Goal: Task Accomplishment & Management: Manage account settings

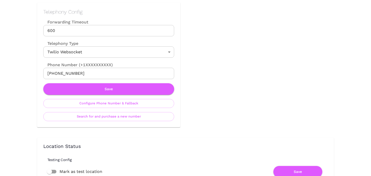
scroll to position [243, 0]
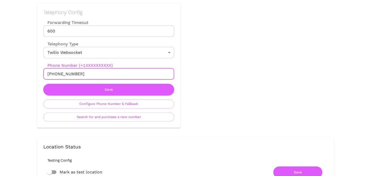
drag, startPoint x: 52, startPoint y: 73, endPoint x: 104, endPoint y: 74, distance: 52.0
click at [104, 74] on input "+18437498069" at bounding box center [108, 73] width 131 height 11
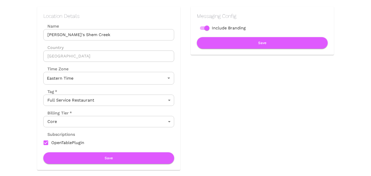
scroll to position [0, 0]
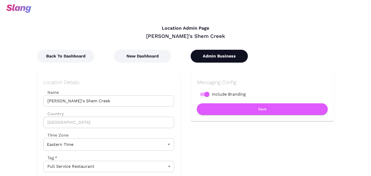
click at [224, 54] on button "Admin Business" at bounding box center [219, 56] width 57 height 13
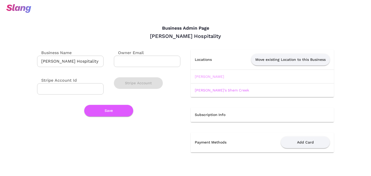
click at [202, 78] on link "Laura" at bounding box center [209, 76] width 29 height 4
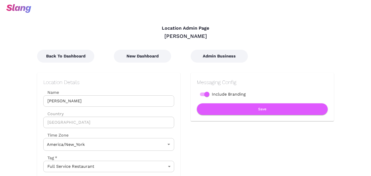
type input "Eastern Time"
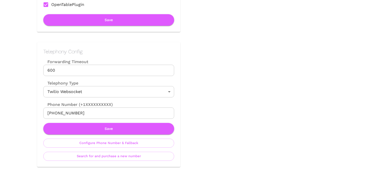
scroll to position [227, 0]
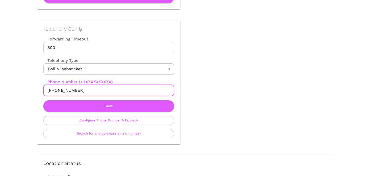
drag, startPoint x: 54, startPoint y: 91, endPoint x: 93, endPoint y: 91, distance: 39.7
click at [93, 91] on input "[PHONE_NUMBER]" at bounding box center [108, 90] width 131 height 11
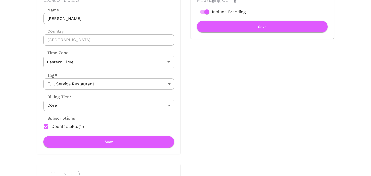
scroll to position [0, 0]
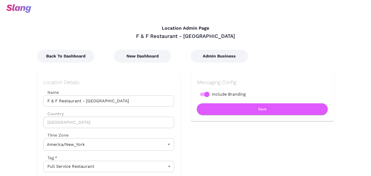
type input "Eastern Time"
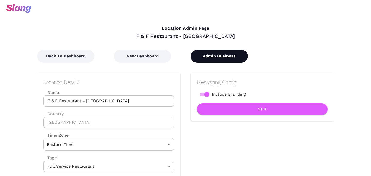
click at [226, 54] on button "Admin Business" at bounding box center [219, 56] width 57 height 13
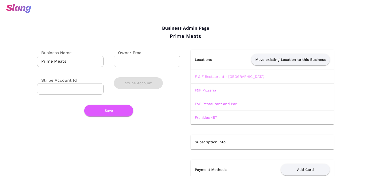
click at [217, 77] on link "F & F Restaurant - Mount Lebanon" at bounding box center [230, 76] width 70 height 4
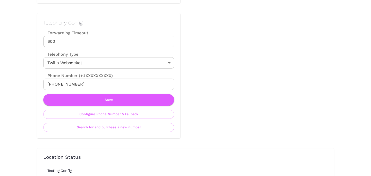
scroll to position [235, 0]
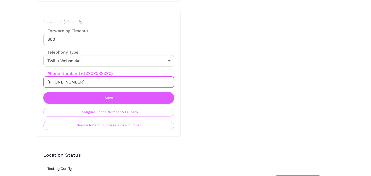
drag, startPoint x: 53, startPoint y: 82, endPoint x: 119, endPoint y: 81, distance: 65.9
click at [119, 81] on input "+18788794194" at bounding box center [108, 81] width 131 height 11
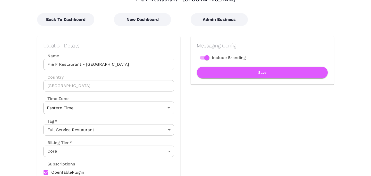
scroll to position [0, 0]
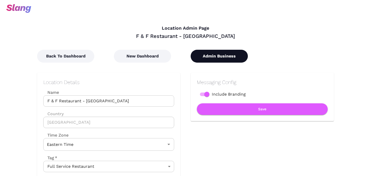
click at [220, 59] on button "Admin Business" at bounding box center [219, 56] width 57 height 13
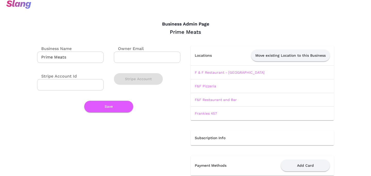
scroll to position [4, 0]
click at [200, 113] on link "Frankies 457" at bounding box center [206, 113] width 22 height 4
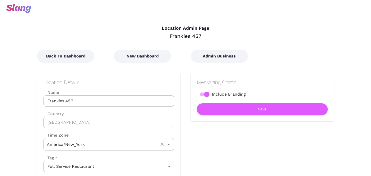
type input "Eastern Time"
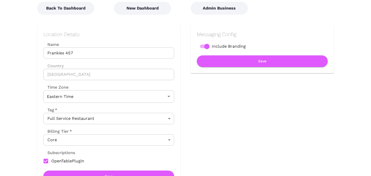
scroll to position [35, 0]
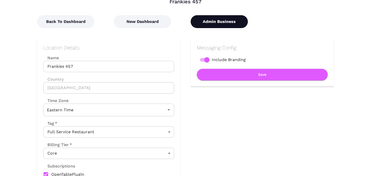
click at [227, 22] on button "Admin Business" at bounding box center [219, 21] width 57 height 13
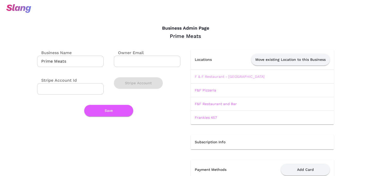
click at [207, 75] on link "F & F Restaurant - Mount Lebanon" at bounding box center [230, 76] width 70 height 4
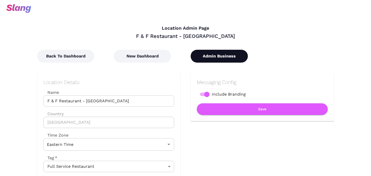
click at [224, 56] on button "Admin Business" at bounding box center [219, 56] width 57 height 13
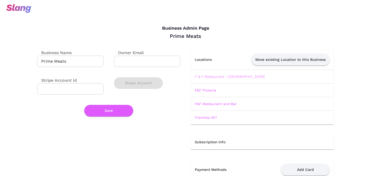
click at [208, 77] on link "F & F Restaurant - Mount Lebanon" at bounding box center [230, 76] width 70 height 4
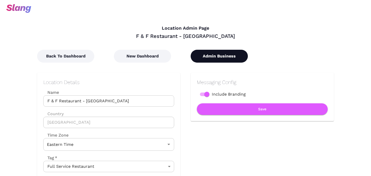
click at [203, 54] on button "Admin Business" at bounding box center [219, 56] width 57 height 13
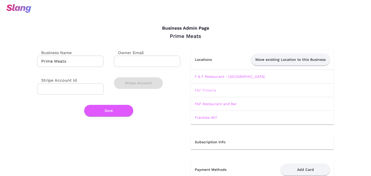
click at [209, 89] on link "F&F Pizzeria" at bounding box center [205, 90] width 21 height 4
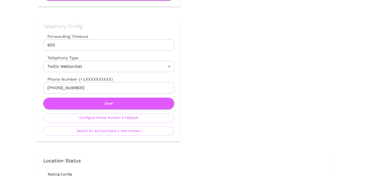
scroll to position [235, 0]
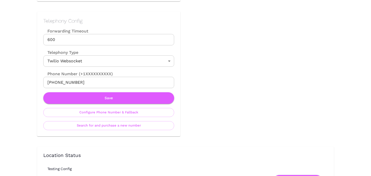
click at [117, 130] on div "Telephony Config Forwarding Timeout 600 Forwarding Timeout Telephony Type Twili…" at bounding box center [108, 74] width 143 height 125
click at [117, 127] on button "Search for and purchase a new number" at bounding box center [108, 125] width 131 height 9
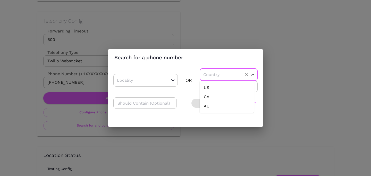
click at [216, 74] on input "text" at bounding box center [220, 75] width 37 height 8
click at [215, 82] on ul "US CA AU" at bounding box center [227, 97] width 54 height 32
click at [215, 83] on li "US" at bounding box center [227, 87] width 54 height 9
type input "US"
click at [215, 87] on input "number" at bounding box center [229, 86] width 58 height 11
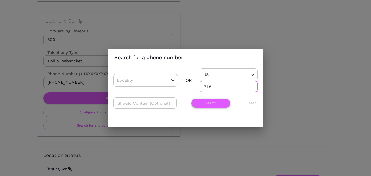
type input "718"
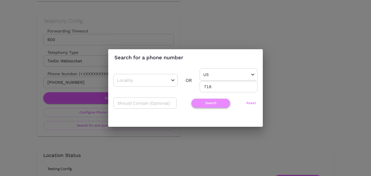
click at [211, 99] on button "Search" at bounding box center [210, 103] width 39 height 9
click at [213, 89] on input "718" at bounding box center [229, 86] width 58 height 11
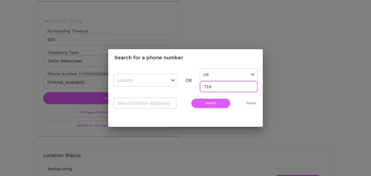
click at [213, 89] on input "718" at bounding box center [229, 86] width 58 height 11
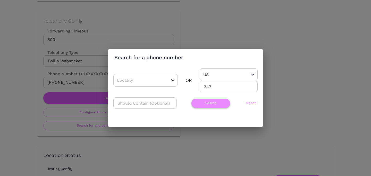
click at [208, 107] on button "Search" at bounding box center [210, 103] width 39 height 9
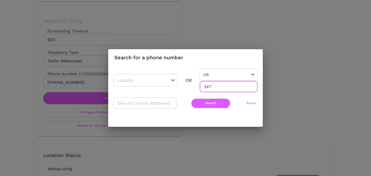
click at [210, 91] on input "347" at bounding box center [229, 86] width 58 height 11
click at [209, 87] on input "347" at bounding box center [229, 86] width 58 height 11
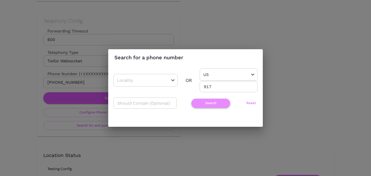
click at [212, 102] on button "Search" at bounding box center [210, 103] width 39 height 9
click at [206, 89] on input "917" at bounding box center [229, 86] width 58 height 11
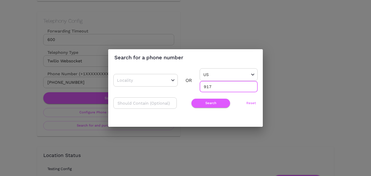
click at [206, 89] on input "917" at bounding box center [229, 86] width 58 height 11
click at [206, 88] on input "917" at bounding box center [229, 86] width 58 height 11
type input "929"
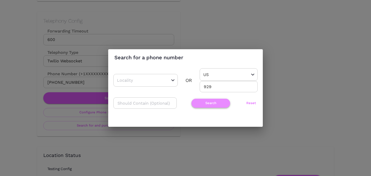
click at [207, 104] on button "Search" at bounding box center [210, 103] width 39 height 9
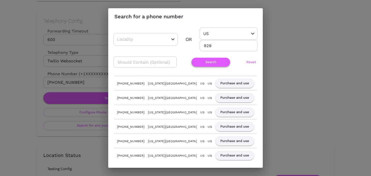
scroll to position [0, 0]
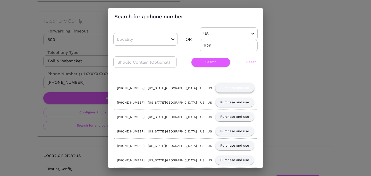
click at [237, 89] on button "Purchase and use" at bounding box center [234, 87] width 39 height 9
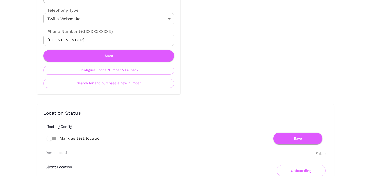
scroll to position [301, 0]
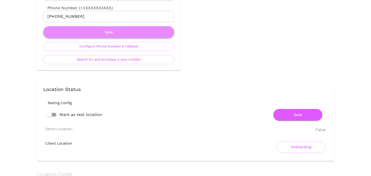
click at [108, 33] on button "Save" at bounding box center [108, 32] width 131 height 12
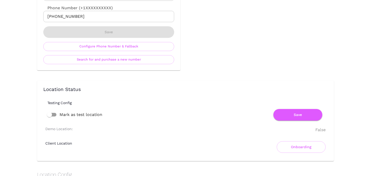
scroll to position [0, 0]
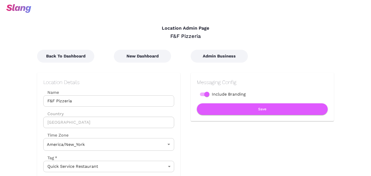
type input "Eastern Time"
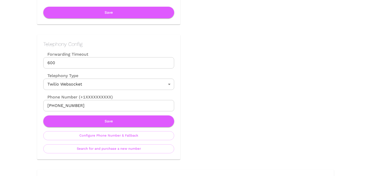
scroll to position [216, 0]
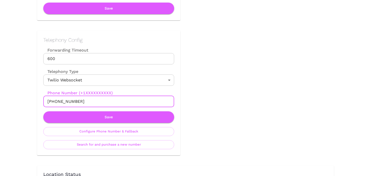
drag, startPoint x: 52, startPoint y: 102, endPoint x: 94, endPoint y: 102, distance: 42.5
click at [94, 102] on input "+19297231764" at bounding box center [108, 101] width 131 height 11
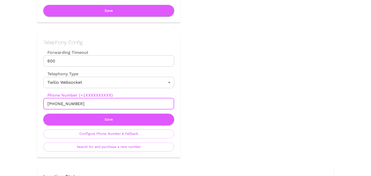
scroll to position [0, 0]
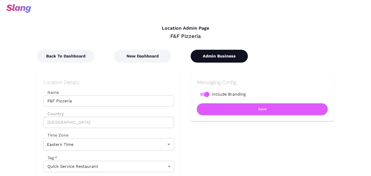
click at [231, 55] on button "Admin Business" at bounding box center [219, 56] width 57 height 13
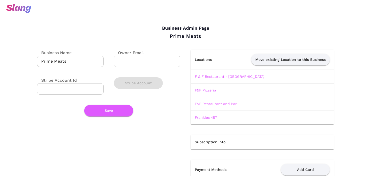
click at [218, 103] on link "F&F Restaurant and Bar" at bounding box center [216, 104] width 42 height 4
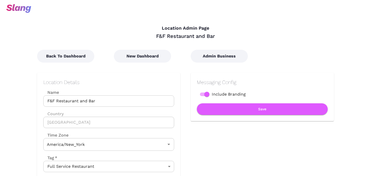
type input "Eastern Time"
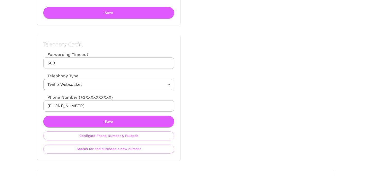
scroll to position [218, 0]
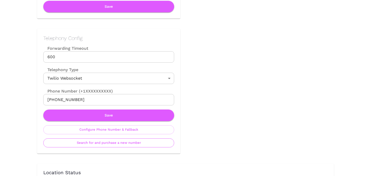
click at [106, 144] on button "Search for and purchase a new number" at bounding box center [108, 142] width 131 height 9
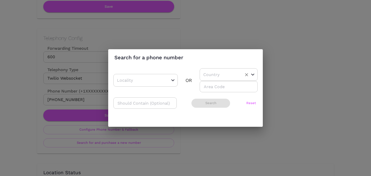
click at [211, 73] on input "text" at bounding box center [220, 75] width 37 height 8
click at [211, 87] on li "US" at bounding box center [227, 87] width 54 height 9
type input "US"
click at [211, 88] on input "number" at bounding box center [229, 86] width 58 height 11
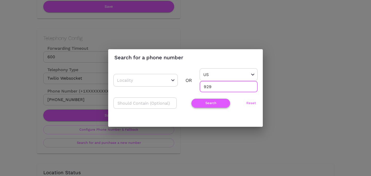
type input "929"
click at [204, 104] on button "Search" at bounding box center [210, 103] width 39 height 9
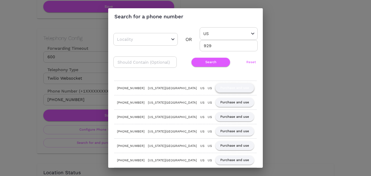
click at [230, 86] on button "Purchase and use" at bounding box center [234, 87] width 39 height 9
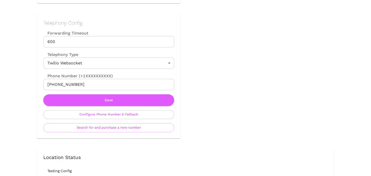
scroll to position [246, 0]
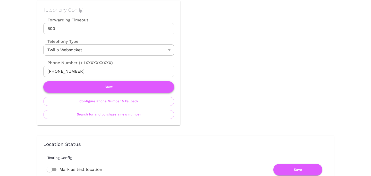
click at [113, 90] on button "Save" at bounding box center [108, 87] width 131 height 12
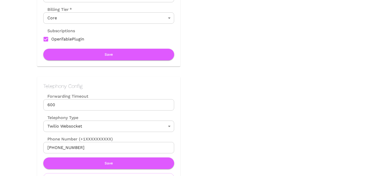
scroll to position [199, 0]
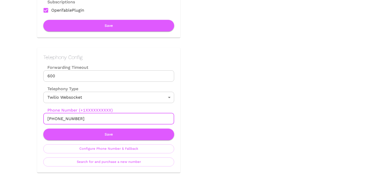
drag, startPoint x: 53, startPoint y: 119, endPoint x: 115, endPoint y: 122, distance: 61.9
click at [115, 122] on input "+19297233057" at bounding box center [108, 118] width 131 height 11
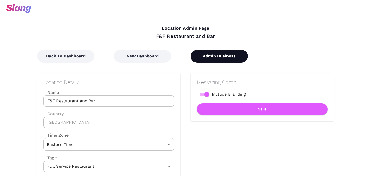
click at [215, 58] on button "Admin Business" at bounding box center [219, 56] width 57 height 13
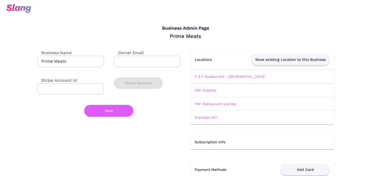
click at [207, 120] on td "Frankies 457" at bounding box center [262, 117] width 143 height 14
click at [208, 117] on link "Frankies 457" at bounding box center [206, 117] width 22 height 4
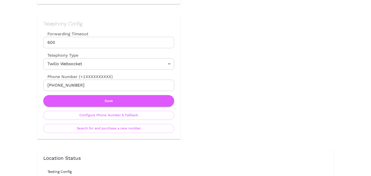
scroll to position [247, 0]
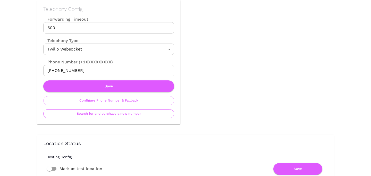
click at [121, 113] on button "Search for and purchase a new number" at bounding box center [108, 113] width 131 height 9
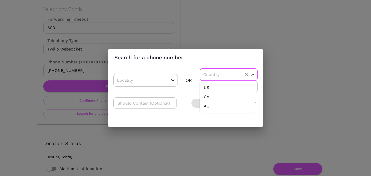
click at [217, 78] on input "text" at bounding box center [220, 75] width 37 height 8
click at [217, 87] on li "US" at bounding box center [227, 87] width 54 height 9
type input "US"
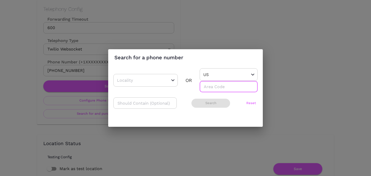
click at [217, 90] on input "number" at bounding box center [229, 86] width 58 height 11
type input "929"
click at [210, 106] on button "Search" at bounding box center [210, 103] width 39 height 9
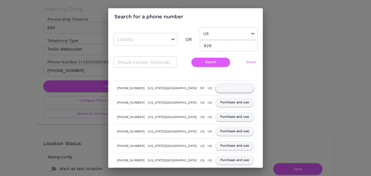
click at [226, 88] on button "Purchase and use" at bounding box center [234, 87] width 39 height 9
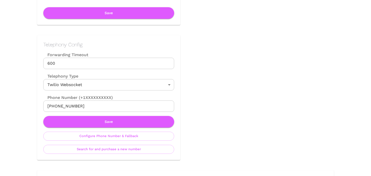
scroll to position [185, 0]
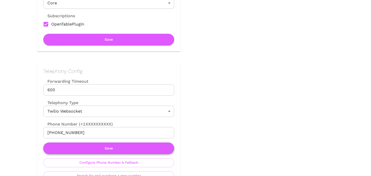
click at [136, 146] on button "Save" at bounding box center [108, 148] width 131 height 12
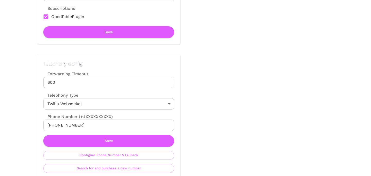
scroll to position [198, 0]
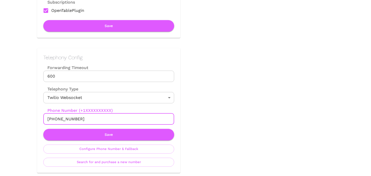
drag, startPoint x: 53, startPoint y: 118, endPoint x: 105, endPoint y: 118, distance: 52.5
click at [105, 118] on input "+19292546307" at bounding box center [108, 118] width 131 height 11
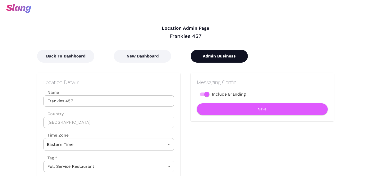
click at [219, 50] on button "Admin Business" at bounding box center [219, 56] width 57 height 13
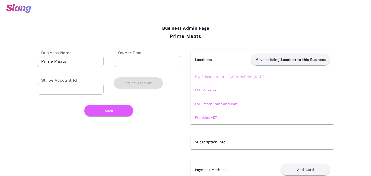
click at [211, 77] on link "F & F Restaurant - Mount Lebanon" at bounding box center [230, 76] width 70 height 4
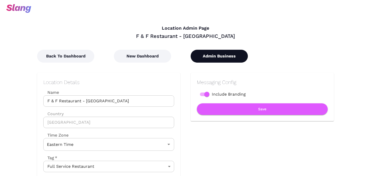
click at [211, 59] on button "Admin Business" at bounding box center [219, 56] width 57 height 13
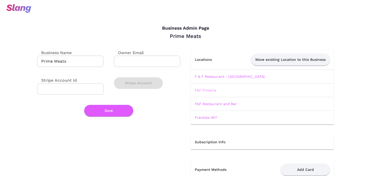
click at [207, 92] on link "F&F Pizzeria" at bounding box center [205, 90] width 21 height 4
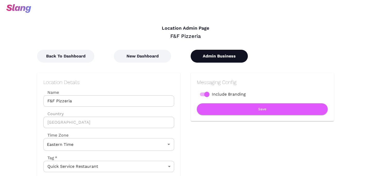
click at [222, 58] on button "Admin Business" at bounding box center [219, 56] width 57 height 13
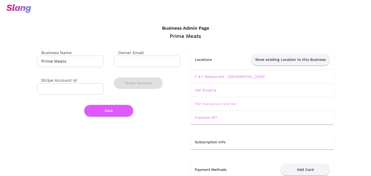
click at [216, 104] on link "F&F Restaurant and Bar" at bounding box center [216, 104] width 42 height 4
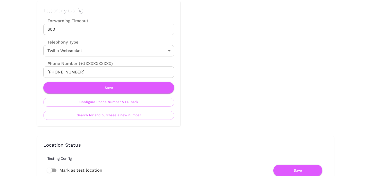
scroll to position [250, 0]
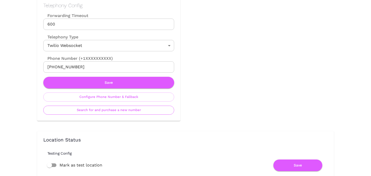
click at [134, 114] on button "Search for and purchase a new number" at bounding box center [108, 110] width 131 height 9
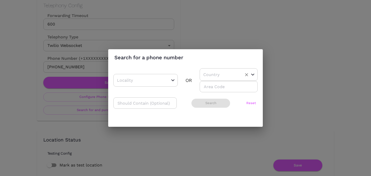
click at [203, 75] on input "text" at bounding box center [220, 75] width 37 height 8
click at [206, 81] on ul "US CA AU" at bounding box center [227, 97] width 54 height 32
click at [206, 84] on li "US" at bounding box center [227, 87] width 54 height 9
type input "US"
click at [206, 86] on input "number" at bounding box center [229, 86] width 58 height 11
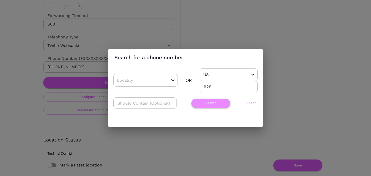
click at [194, 106] on button "Search" at bounding box center [210, 103] width 39 height 9
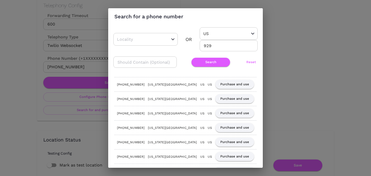
scroll to position [0, 0]
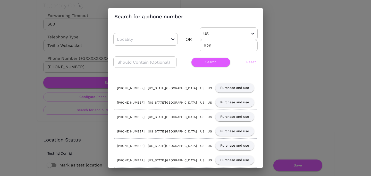
click at [207, 45] on input "929" at bounding box center [229, 45] width 58 height 11
click at [206, 62] on button "Search" at bounding box center [210, 62] width 39 height 9
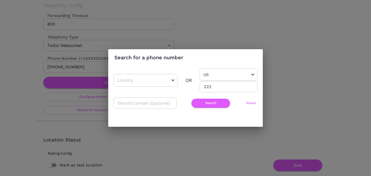
click at [207, 92] on input "222" at bounding box center [229, 86] width 58 height 11
click at [207, 90] on input "222" at bounding box center [229, 86] width 58 height 11
click at [208, 105] on button "Search" at bounding box center [210, 103] width 39 height 9
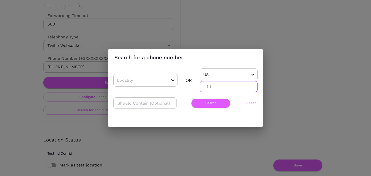
click at [210, 90] on input "111" at bounding box center [229, 86] width 58 height 11
click at [210, 85] on input "111" at bounding box center [229, 86] width 58 height 11
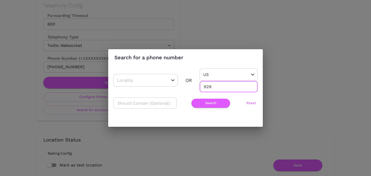
type input "929"
click at [152, 103] on input "text" at bounding box center [144, 102] width 63 height 11
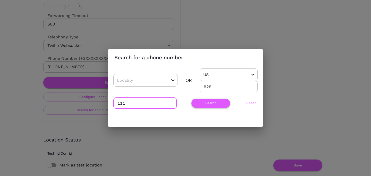
click at [206, 104] on button "Search" at bounding box center [210, 103] width 39 height 9
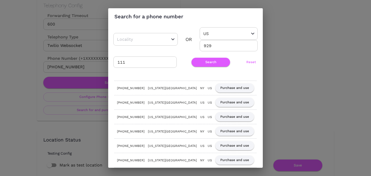
scroll to position [120, 0]
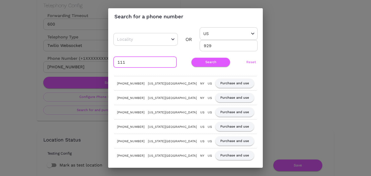
click at [133, 62] on input "111" at bounding box center [144, 61] width 63 height 11
click at [205, 64] on button "Search" at bounding box center [210, 62] width 39 height 9
click at [143, 61] on input "222" at bounding box center [144, 61] width 63 height 11
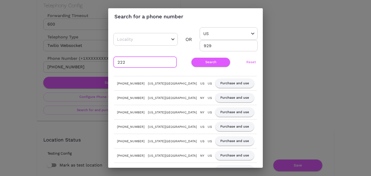
click at [143, 61] on input "222" at bounding box center [144, 61] width 63 height 11
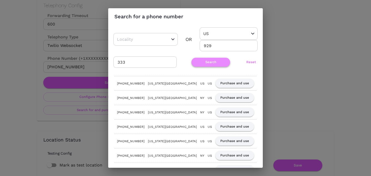
click at [196, 62] on button "Search" at bounding box center [210, 62] width 39 height 9
click at [139, 59] on input "333" at bounding box center [144, 61] width 63 height 11
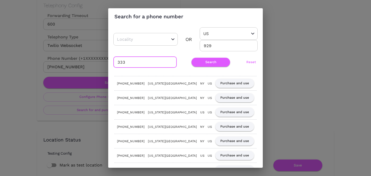
click at [139, 59] on input "333" at bounding box center [144, 61] width 63 height 11
type input "444"
click at [203, 62] on button "Search" at bounding box center [210, 62] width 39 height 9
click at [294, 77] on div "Search for a phone number ​ OR US ​ 929 ​ 444 ​ Search Reset (929) 312-3444 New…" at bounding box center [185, 88] width 371 height 176
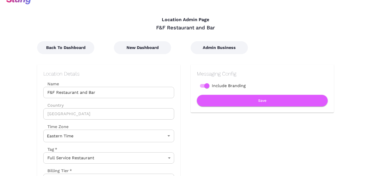
scroll to position [0, 0]
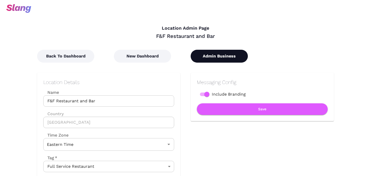
click at [227, 59] on button "Admin Business" at bounding box center [219, 56] width 57 height 13
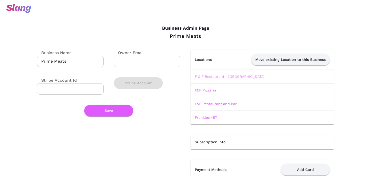
click at [214, 77] on link "F & F Restaurant - Mount Lebanon" at bounding box center [230, 76] width 70 height 4
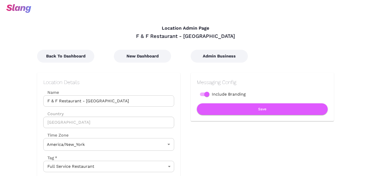
type input "Eastern Time"
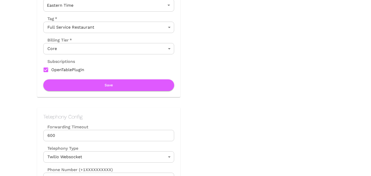
scroll to position [152, 0]
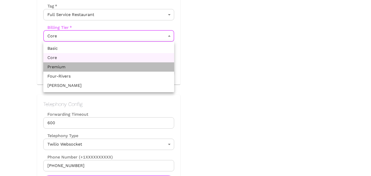
click at [135, 70] on li "Premium" at bounding box center [108, 66] width 131 height 9
type input "Premium"
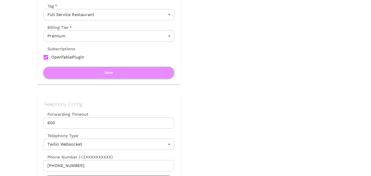
click at [135, 75] on button "Save" at bounding box center [108, 73] width 131 height 12
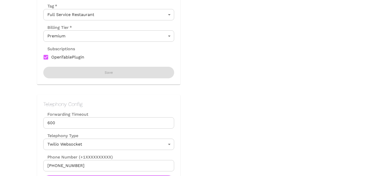
scroll to position [0, 0]
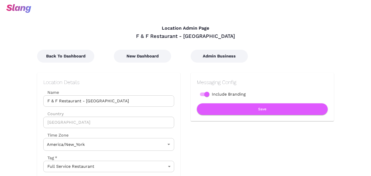
type input "Eastern Time"
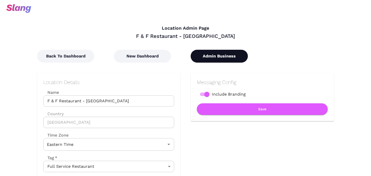
click at [216, 56] on button "Admin Business" at bounding box center [219, 56] width 57 height 13
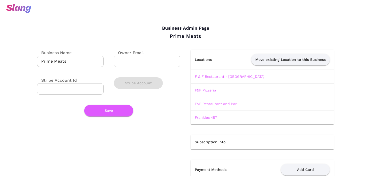
click at [212, 104] on link "F&F Restaurant and Bar" at bounding box center [216, 104] width 42 height 4
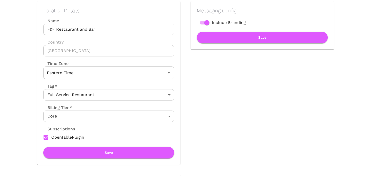
scroll to position [109, 0]
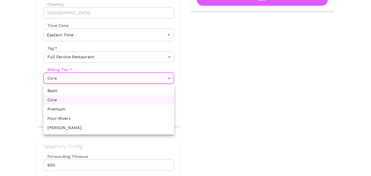
drag, startPoint x: 130, startPoint y: 114, endPoint x: 130, endPoint y: 111, distance: 3.1
click at [130, 111] on ul "Basic Core Premium Four-Rivers Papa Murphy's" at bounding box center [108, 109] width 131 height 50
click at [130, 111] on li "Premium" at bounding box center [108, 109] width 131 height 9
type input "Premium"
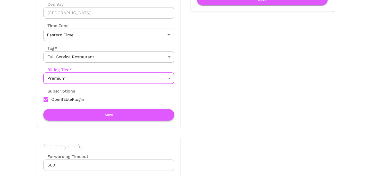
click at [130, 114] on button "Save" at bounding box center [108, 115] width 131 height 12
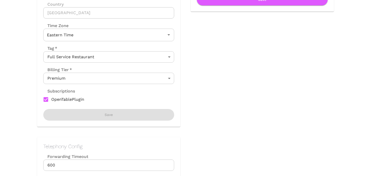
scroll to position [0, 0]
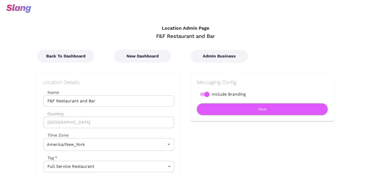
type input "Eastern Time"
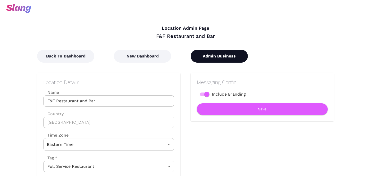
click at [215, 52] on button "Admin Business" at bounding box center [219, 56] width 57 height 13
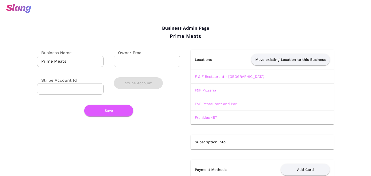
click at [206, 104] on link "F&F Restaurant and Bar" at bounding box center [216, 104] width 42 height 4
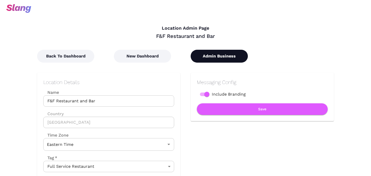
click at [212, 61] on button "Admin Business" at bounding box center [219, 56] width 57 height 13
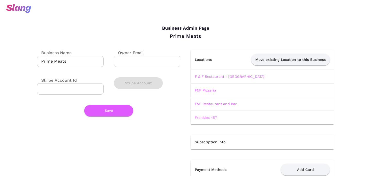
click at [201, 115] on link "Frankies 457" at bounding box center [206, 117] width 22 height 4
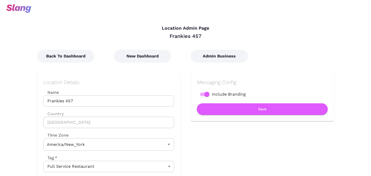
type input "Eastern Time"
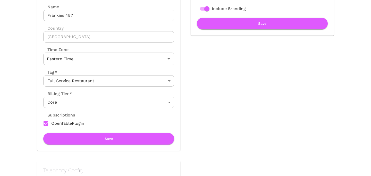
scroll to position [104, 0]
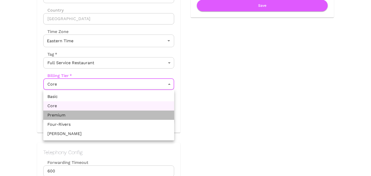
click at [136, 116] on li "Premium" at bounding box center [108, 114] width 131 height 9
type input "Premium"
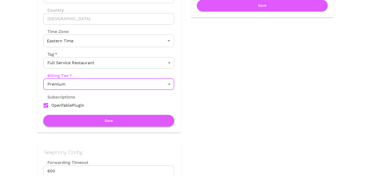
click at [136, 118] on button "Save" at bounding box center [108, 121] width 131 height 12
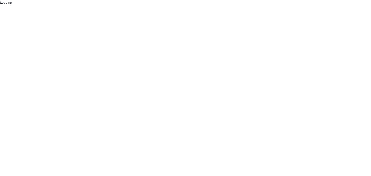
scroll to position [0, 0]
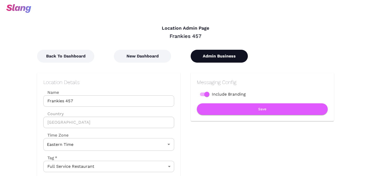
click at [217, 51] on button "Admin Business" at bounding box center [219, 56] width 57 height 13
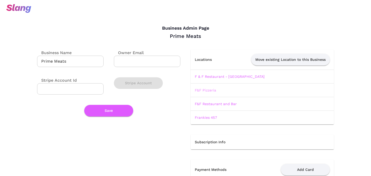
click at [201, 90] on link "F&F Pizzeria" at bounding box center [205, 90] width 21 height 4
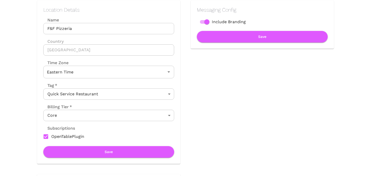
scroll to position [73, 0]
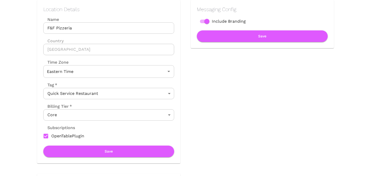
click at [166, 103] on body "Location Admin Page F&F Pizzeria Back To Dashboard New Dashboard Admin Business…" at bounding box center [185, 15] width 371 height 176
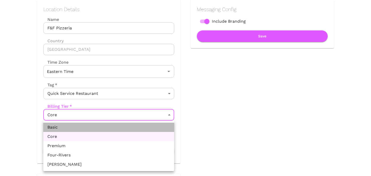
click at [159, 124] on li "Basic" at bounding box center [108, 127] width 131 height 9
type input "Basic"
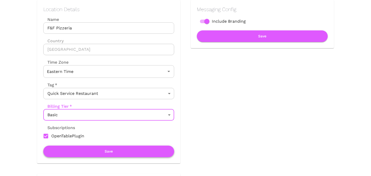
click at [147, 147] on button "Save" at bounding box center [108, 152] width 131 height 12
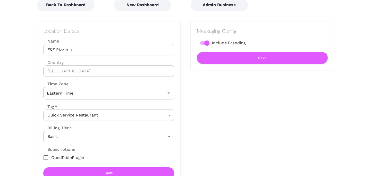
scroll to position [0, 0]
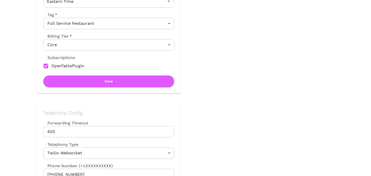
scroll to position [142, 0]
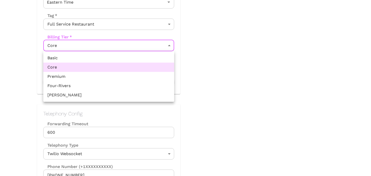
click at [107, 79] on li "Premium" at bounding box center [108, 76] width 131 height 9
type input "Premium"
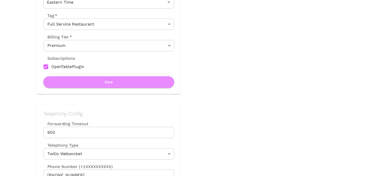
click at [107, 79] on button "Save" at bounding box center [108, 82] width 131 height 12
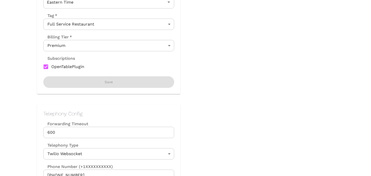
scroll to position [0, 0]
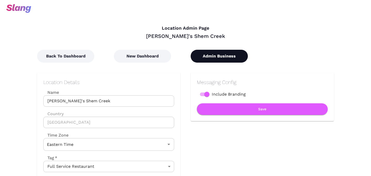
click at [227, 61] on button "Admin Business" at bounding box center [219, 56] width 57 height 13
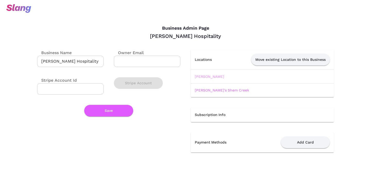
click at [200, 75] on link "[PERSON_NAME]" at bounding box center [209, 76] width 29 height 4
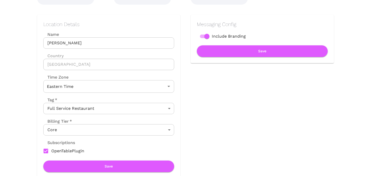
scroll to position [71, 0]
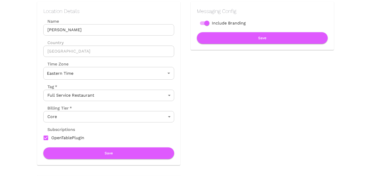
click at [147, 105] on body "Location Admin Page [PERSON_NAME] Back To Dashboard New Dashboard Admin Busines…" at bounding box center [185, 17] width 371 height 176
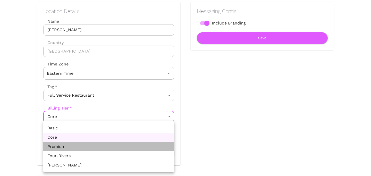
click at [134, 142] on li "Premium" at bounding box center [108, 146] width 131 height 9
type input "Premium"
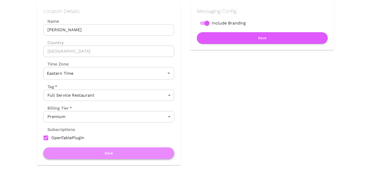
click at [133, 150] on button "Save" at bounding box center [108, 153] width 131 height 12
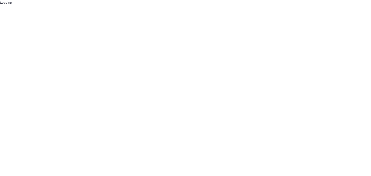
scroll to position [0, 0]
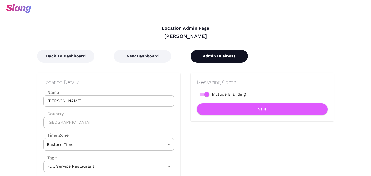
click at [230, 54] on button "Admin Business" at bounding box center [219, 56] width 57 height 13
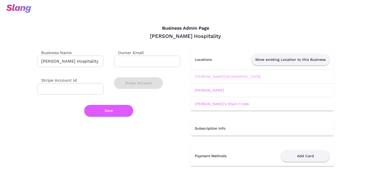
click at [212, 78] on link "Kersey House" at bounding box center [228, 76] width 66 height 4
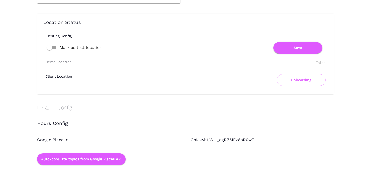
scroll to position [255, 0]
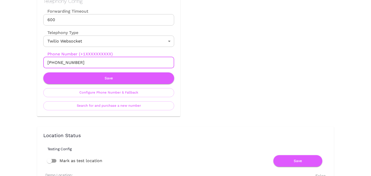
drag, startPoint x: 53, startPoint y: 63, endPoint x: 101, endPoint y: 63, distance: 47.9
click at [101, 63] on input "+18433508192" at bounding box center [108, 62] width 131 height 11
